Goal: Task Accomplishment & Management: Manage account settings

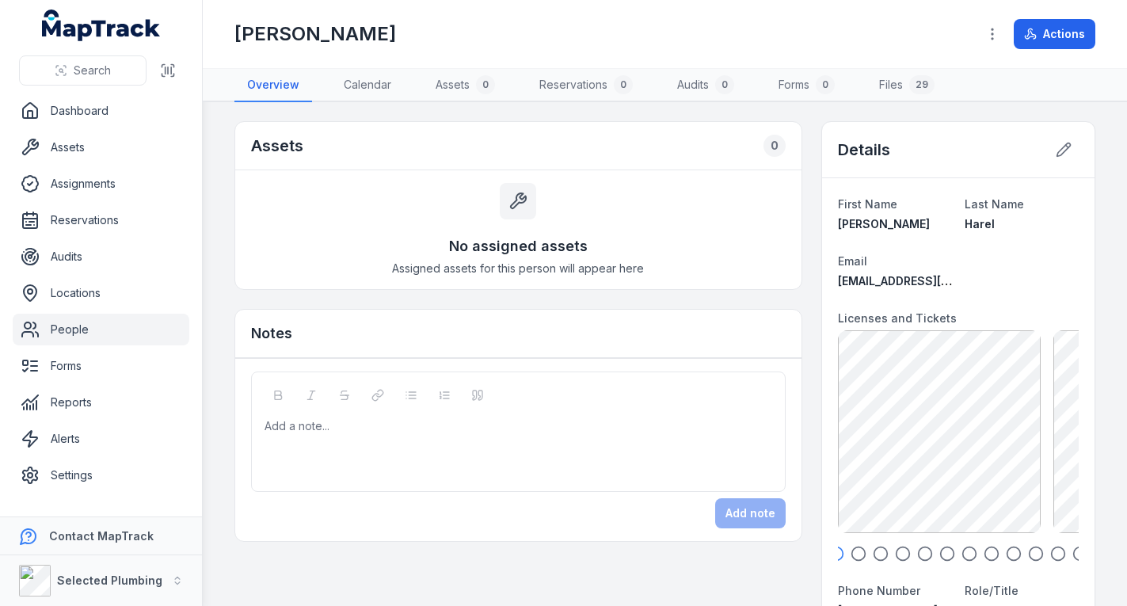
click at [97, 334] on link "People" at bounding box center [101, 330] width 177 height 32
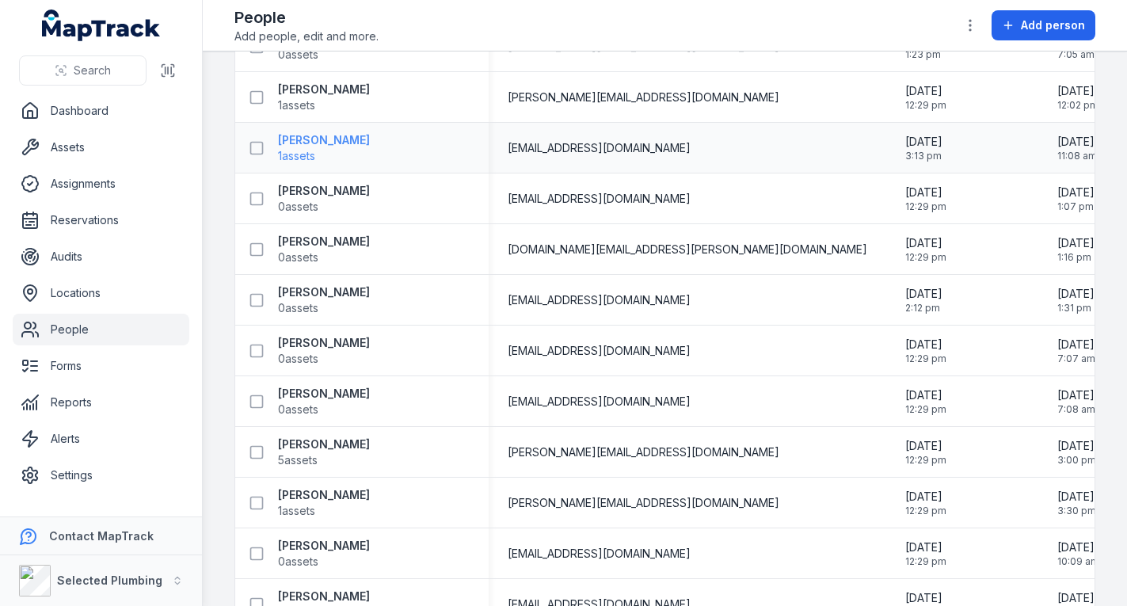
scroll to position [317, 0]
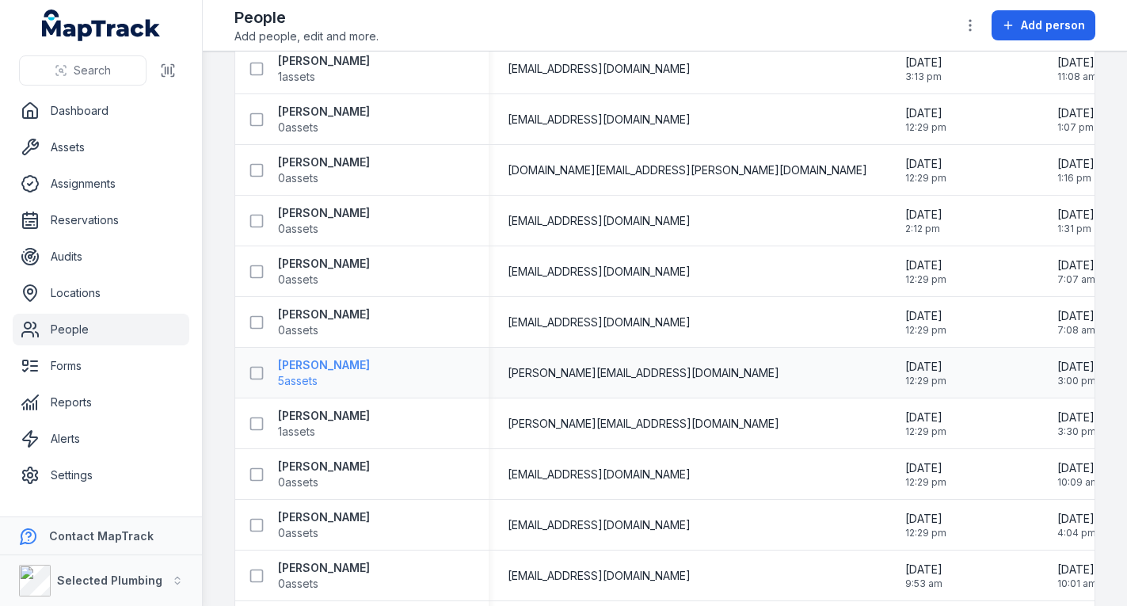
click at [325, 364] on strong "[PERSON_NAME]" at bounding box center [324, 365] width 92 height 16
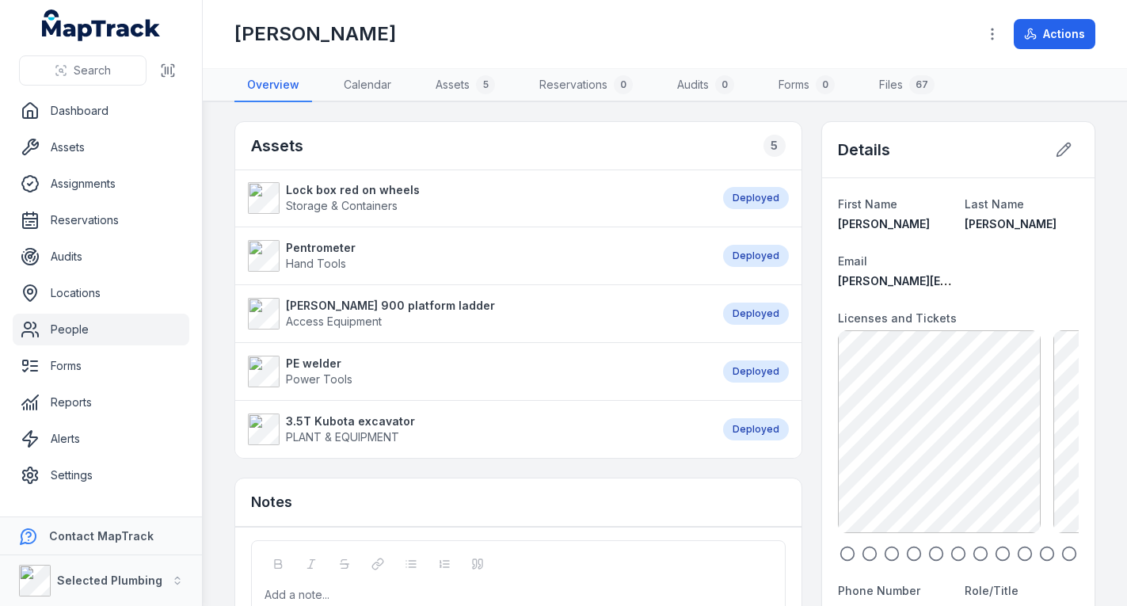
click at [862, 551] on icon "button" at bounding box center [870, 554] width 16 height 16
click at [884, 551] on icon "button" at bounding box center [892, 554] width 16 height 16
click at [907, 550] on icon "button" at bounding box center [914, 554] width 16 height 16
click at [928, 549] on icon "button" at bounding box center [936, 554] width 16 height 16
click at [951, 551] on icon "button" at bounding box center [959, 554] width 16 height 16
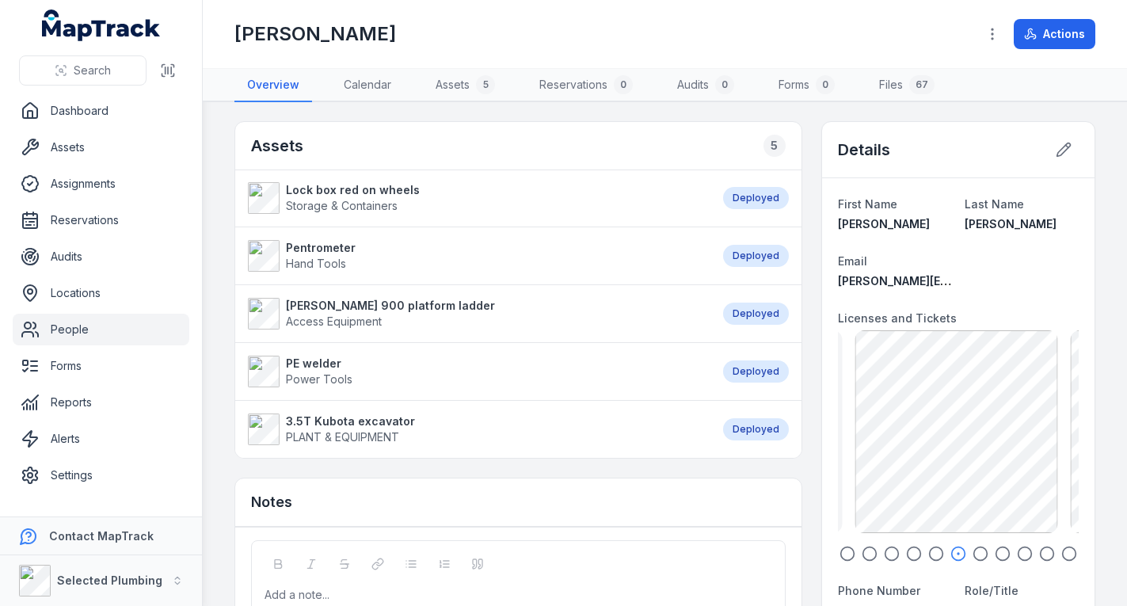
click at [120, 315] on link "People" at bounding box center [101, 330] width 177 height 32
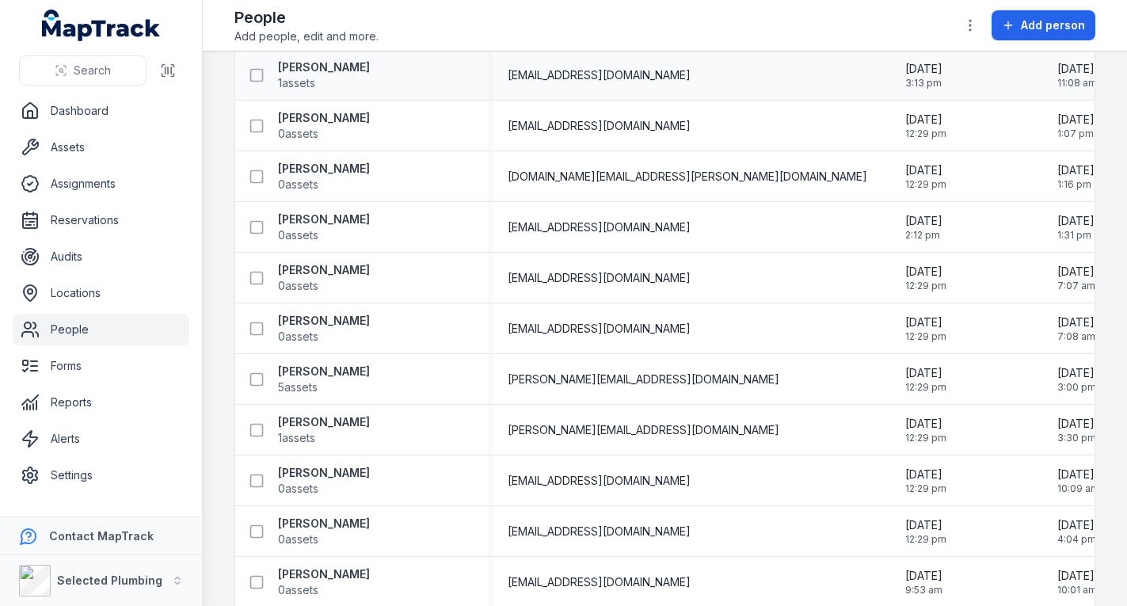
scroll to position [317, 0]
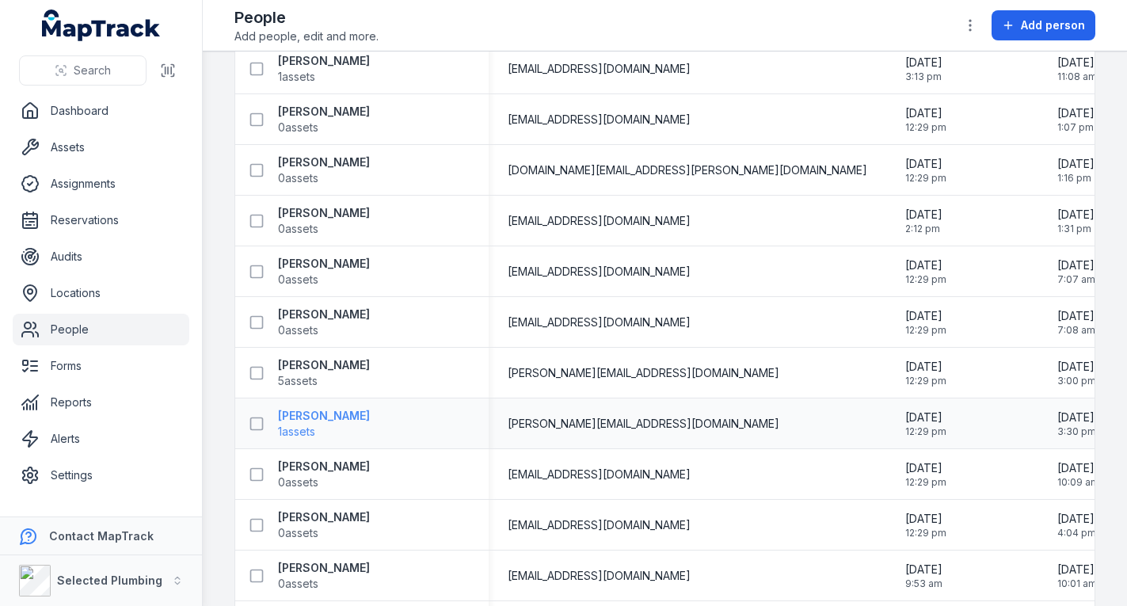
click at [311, 410] on strong "[PERSON_NAME]" at bounding box center [324, 416] width 92 height 16
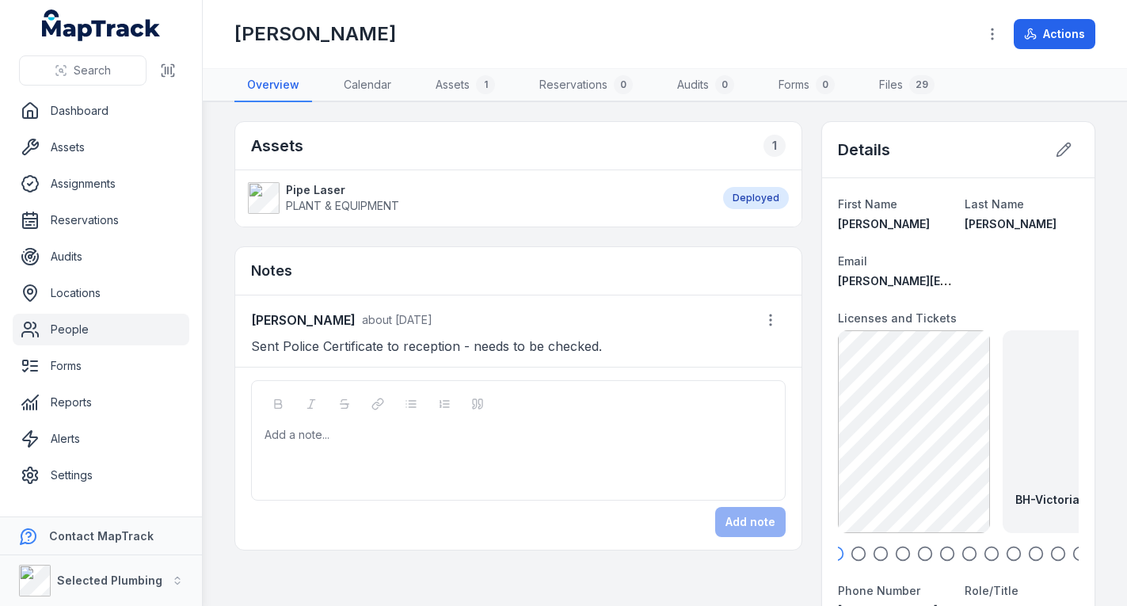
click at [873, 551] on icon "button" at bounding box center [881, 554] width 16 height 16
click at [895, 554] on icon "button" at bounding box center [903, 554] width 16 height 16
click at [917, 553] on icon "button" at bounding box center [925, 554] width 16 height 16
click at [934, 544] on div "BH-Victorian Plumbing License back exp [DATE] 140.43 KB BH-Victorian Plumbing L…" at bounding box center [958, 445] width 241 height 231
click at [940, 553] on icon "button" at bounding box center [948, 554] width 16 height 16
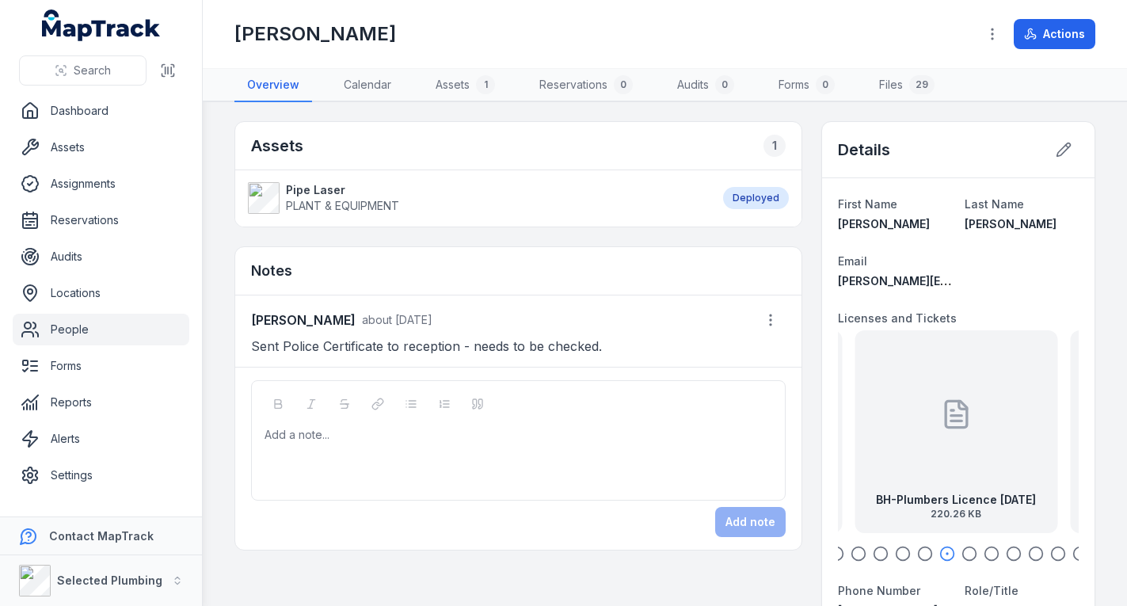
click at [936, 495] on strong "BH-Plumbers Licence [DATE]" at bounding box center [956, 500] width 160 height 16
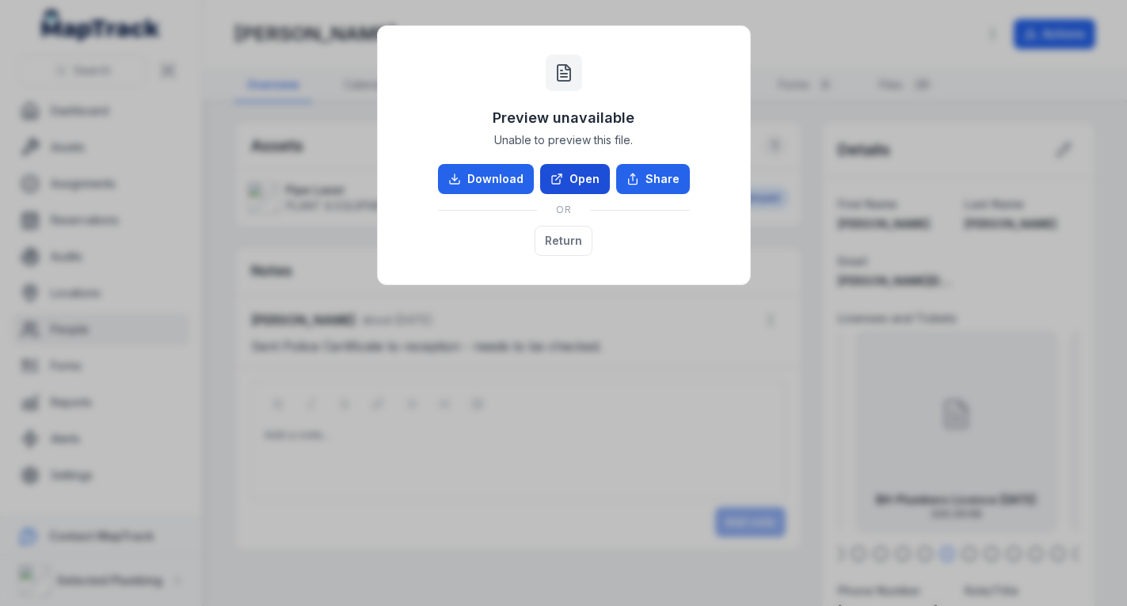
click at [588, 178] on link "Open" at bounding box center [575, 179] width 70 height 30
click at [557, 236] on button "Return" at bounding box center [564, 241] width 58 height 30
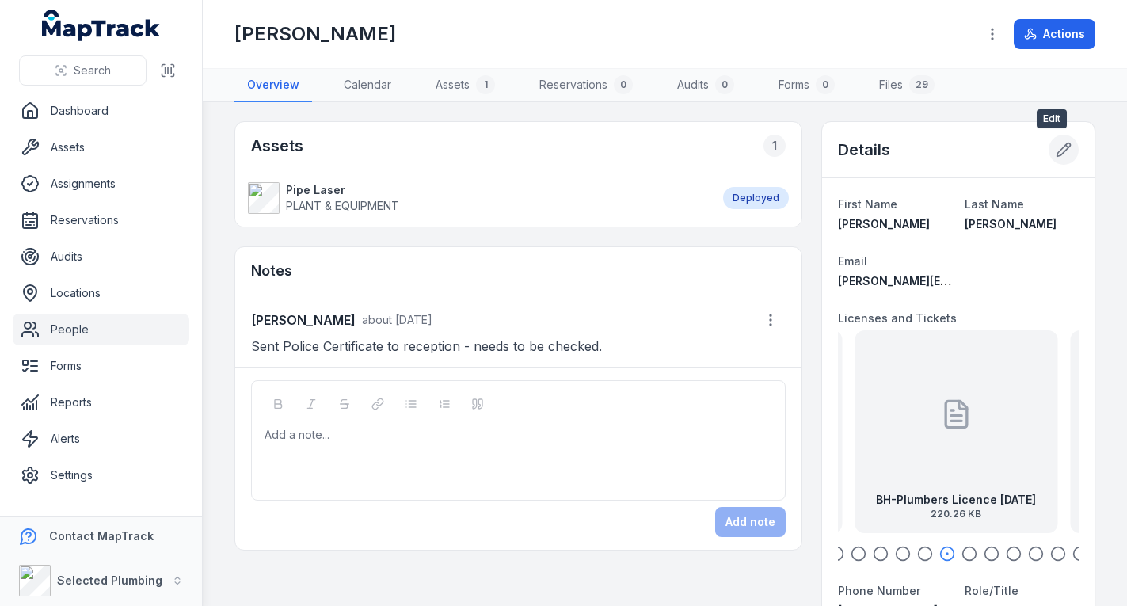
click at [1056, 147] on icon at bounding box center [1064, 150] width 16 height 16
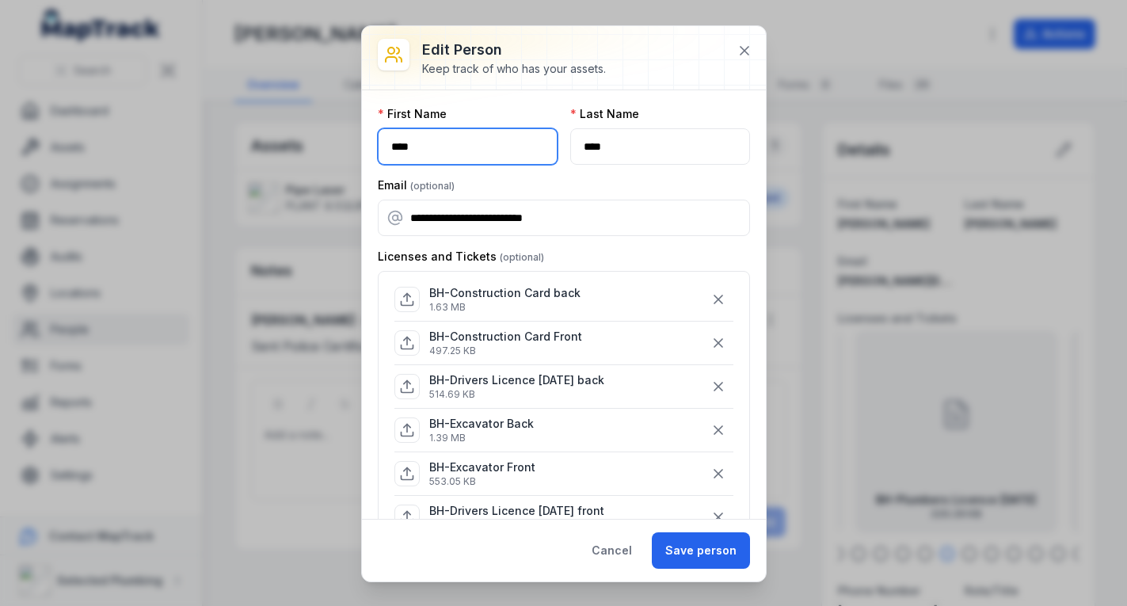
click at [469, 147] on input "****" at bounding box center [468, 146] width 180 height 36
type input "*******"
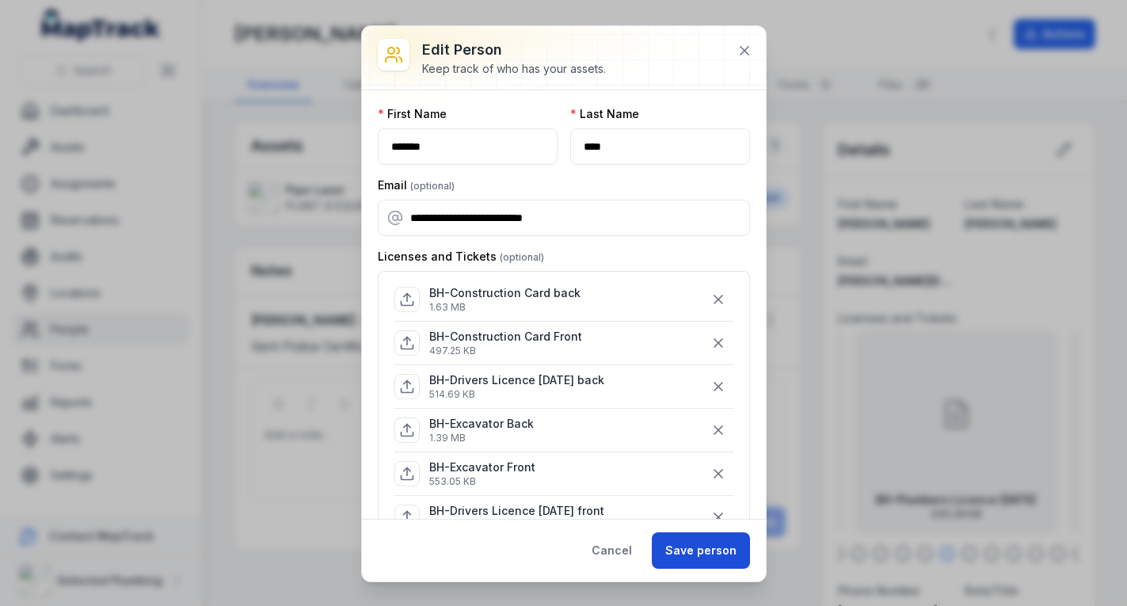
click at [698, 549] on button "Save person" at bounding box center [701, 550] width 98 height 36
